Goal: Find specific page/section: Find specific page/section

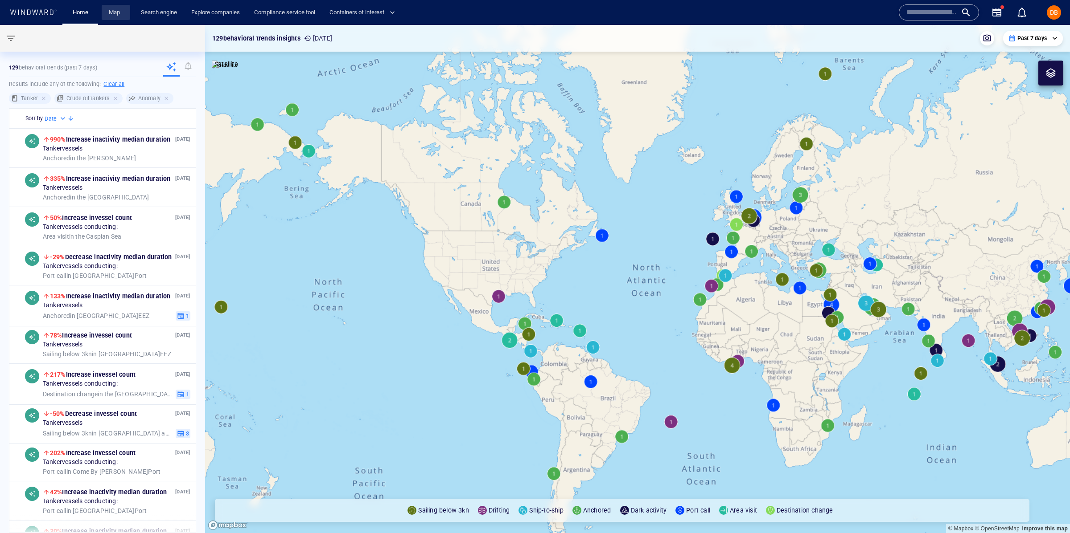
click at [113, 7] on link "Map" at bounding box center [115, 13] width 21 height 16
